Goal: Information Seeking & Learning: Learn about a topic

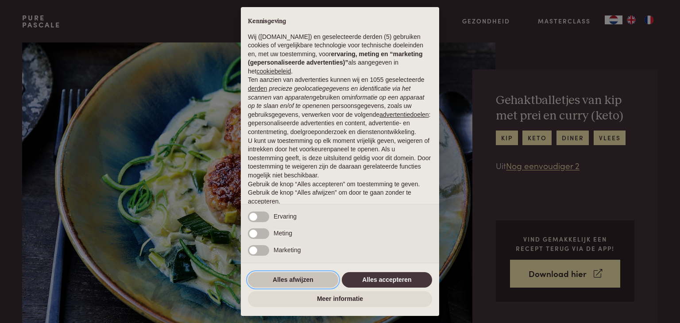
click at [306, 282] on button "Alles afwijzen" at bounding box center [293, 280] width 90 height 16
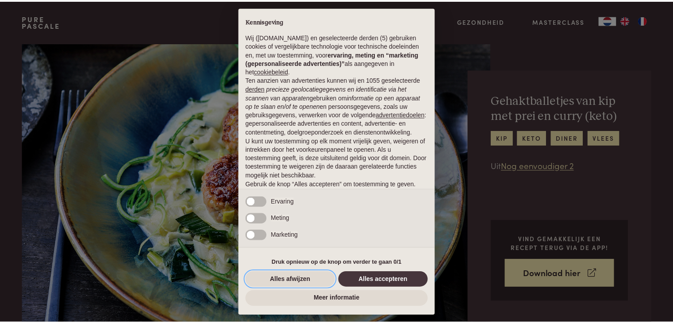
scroll to position [33, 0]
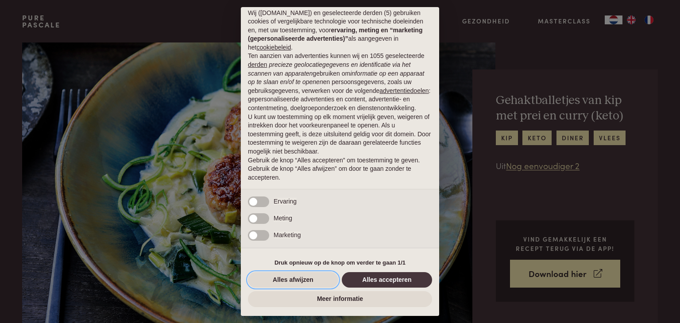
click at [306, 282] on button "Alles afwijzen" at bounding box center [293, 280] width 90 height 16
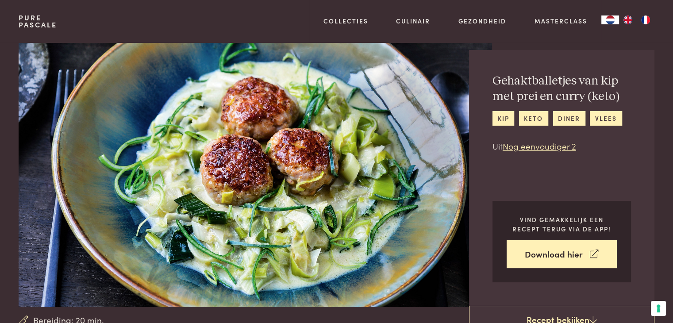
scroll to position [8, 0]
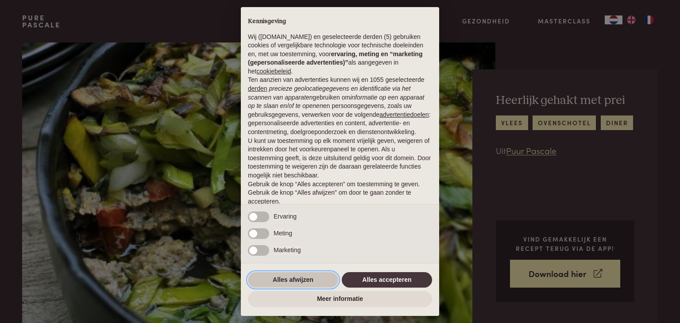
click at [296, 283] on button "Alles afwijzen" at bounding box center [293, 280] width 90 height 16
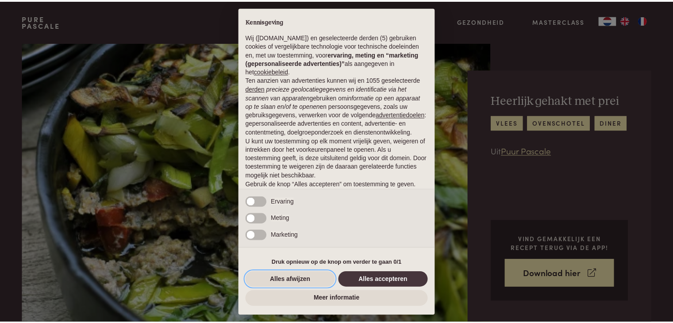
scroll to position [33, 0]
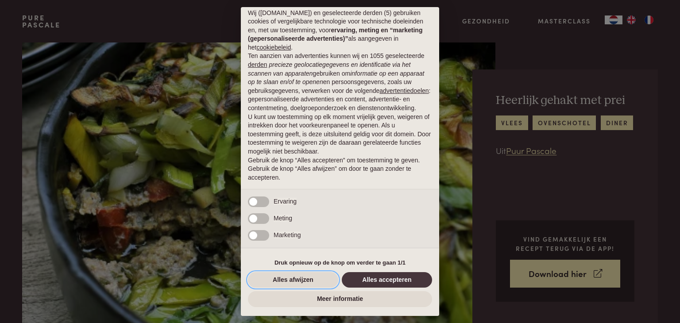
click at [318, 277] on button "Alles afwijzen" at bounding box center [293, 280] width 90 height 16
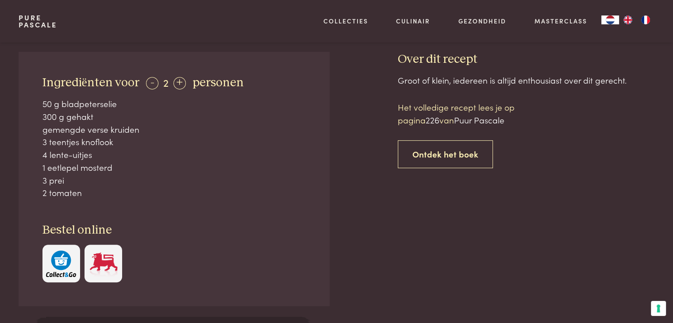
scroll to position [349, 0]
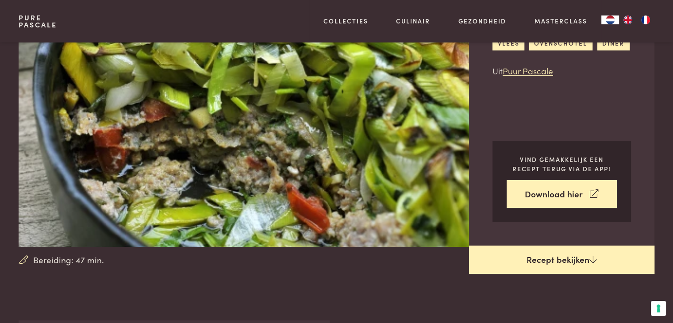
click at [539, 252] on link "Recept bekijken" at bounding box center [561, 260] width 185 height 28
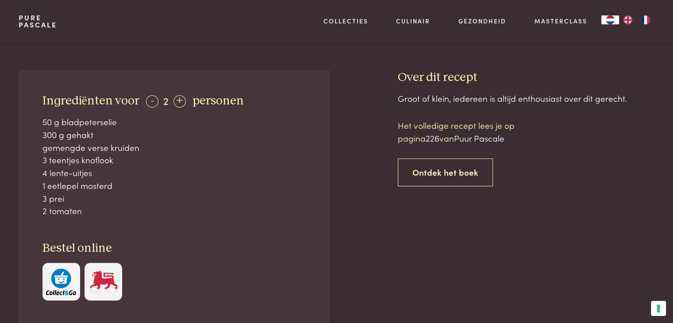
scroll to position [329, 0]
drag, startPoint x: 474, startPoint y: 258, endPoint x: 402, endPoint y: 268, distance: 72.4
click at [402, 268] on div "Groot of klein, iedereen is altijd enthousiast over dit gerecht. Het volledige …" at bounding box center [526, 239] width 257 height 292
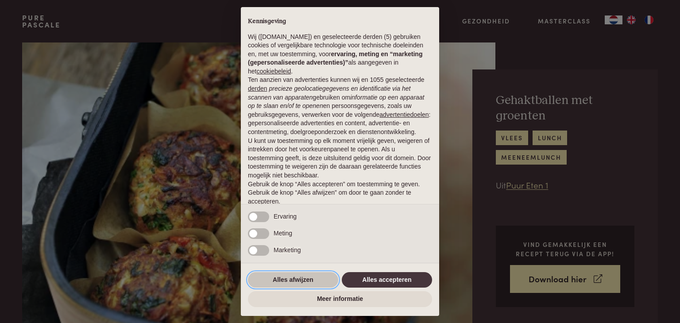
click at [283, 281] on button "Alles afwijzen" at bounding box center [293, 280] width 90 height 16
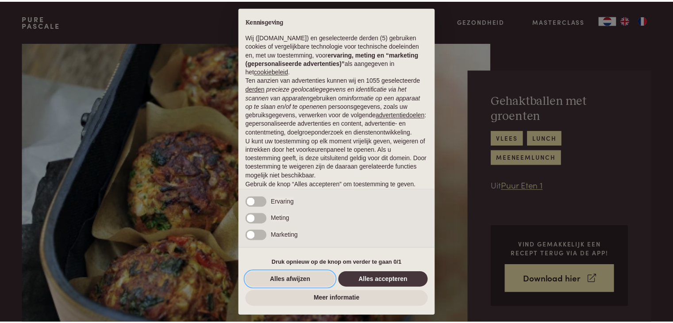
scroll to position [33, 0]
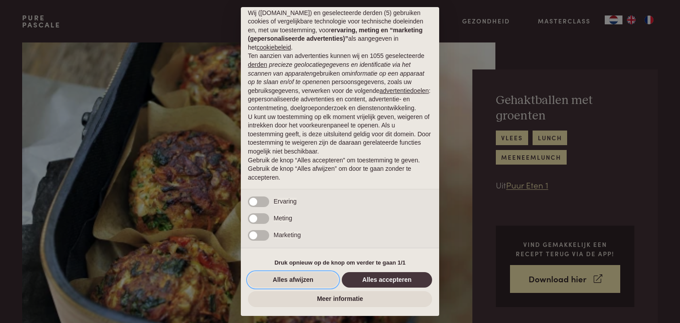
click at [283, 281] on button "Alles afwijzen" at bounding box center [293, 280] width 90 height 16
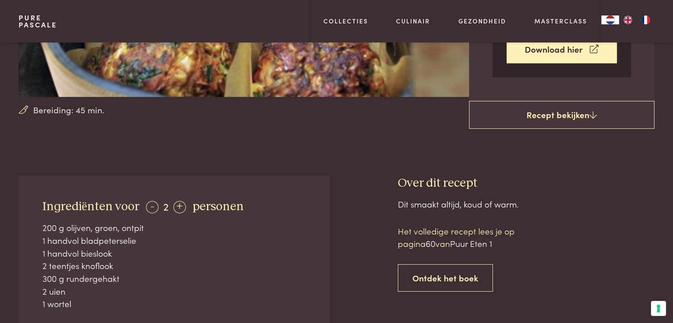
scroll to position [230, 0]
